Goal: Find specific page/section: Find specific page/section

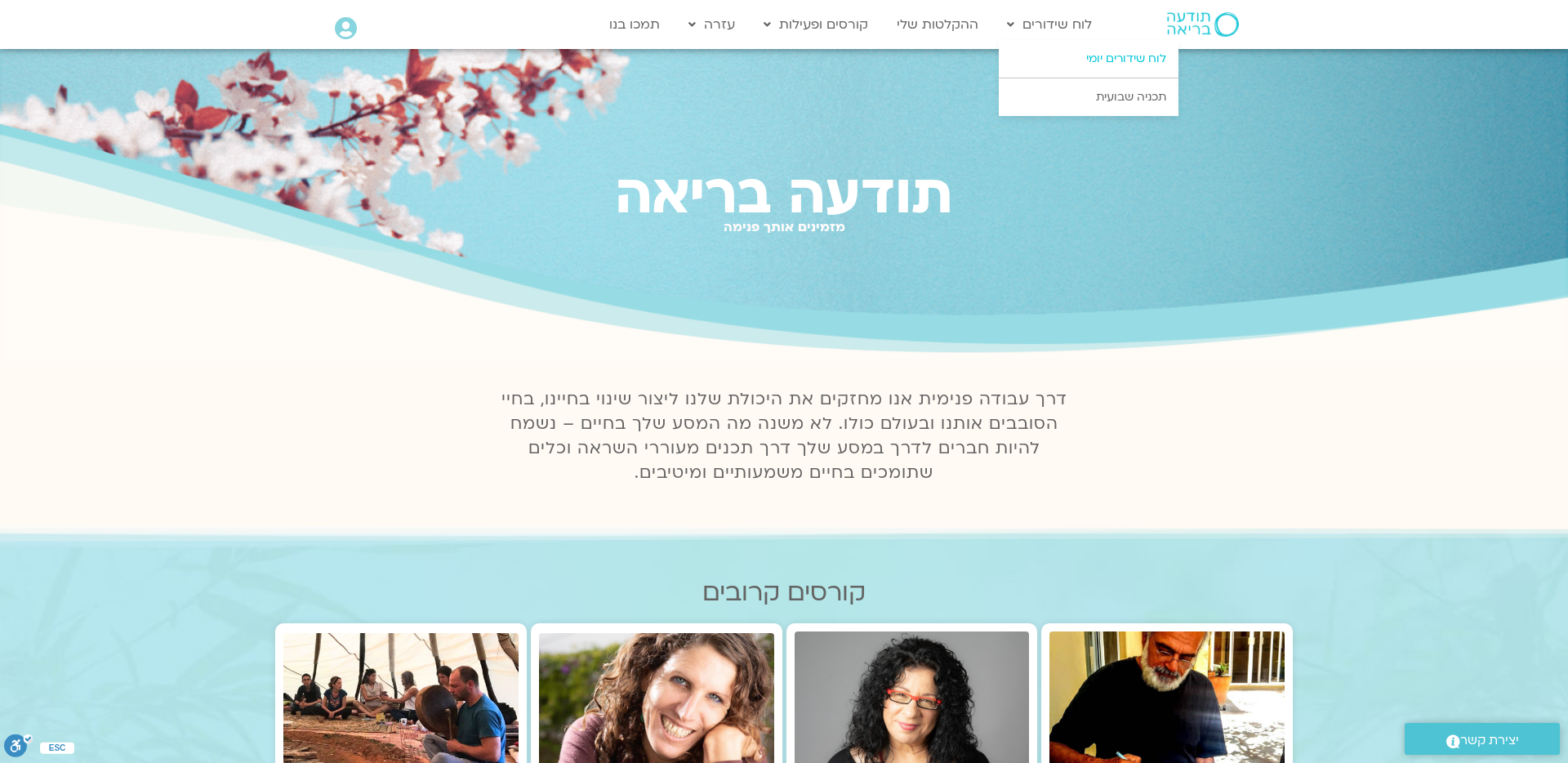
click at [1096, 68] on link "לוח שידורים יומי" at bounding box center [1089, 59] width 180 height 38
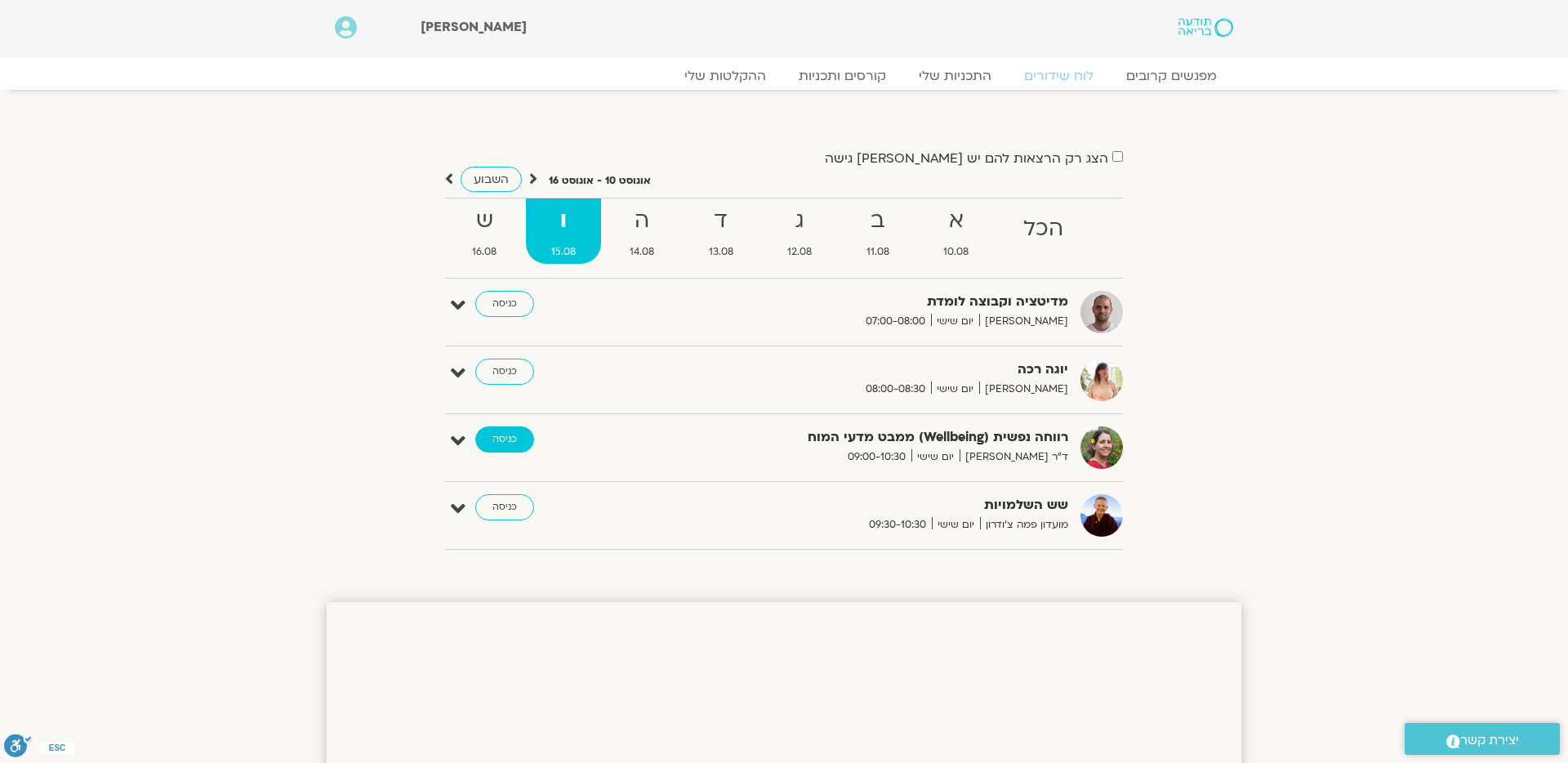
click at [501, 445] on link "כניסה" at bounding box center [505, 440] width 59 height 26
click at [506, 442] on link "כניסה" at bounding box center [505, 440] width 59 height 26
click at [329, 436] on div "הצג רק הרצאות להם יש לי גישה אוגוסט 10 - אוגוסט 16 השבוע להציג אירועים שפתוחים …" at bounding box center [784, 355] width 915 height 415
